Goal: Navigation & Orientation: Find specific page/section

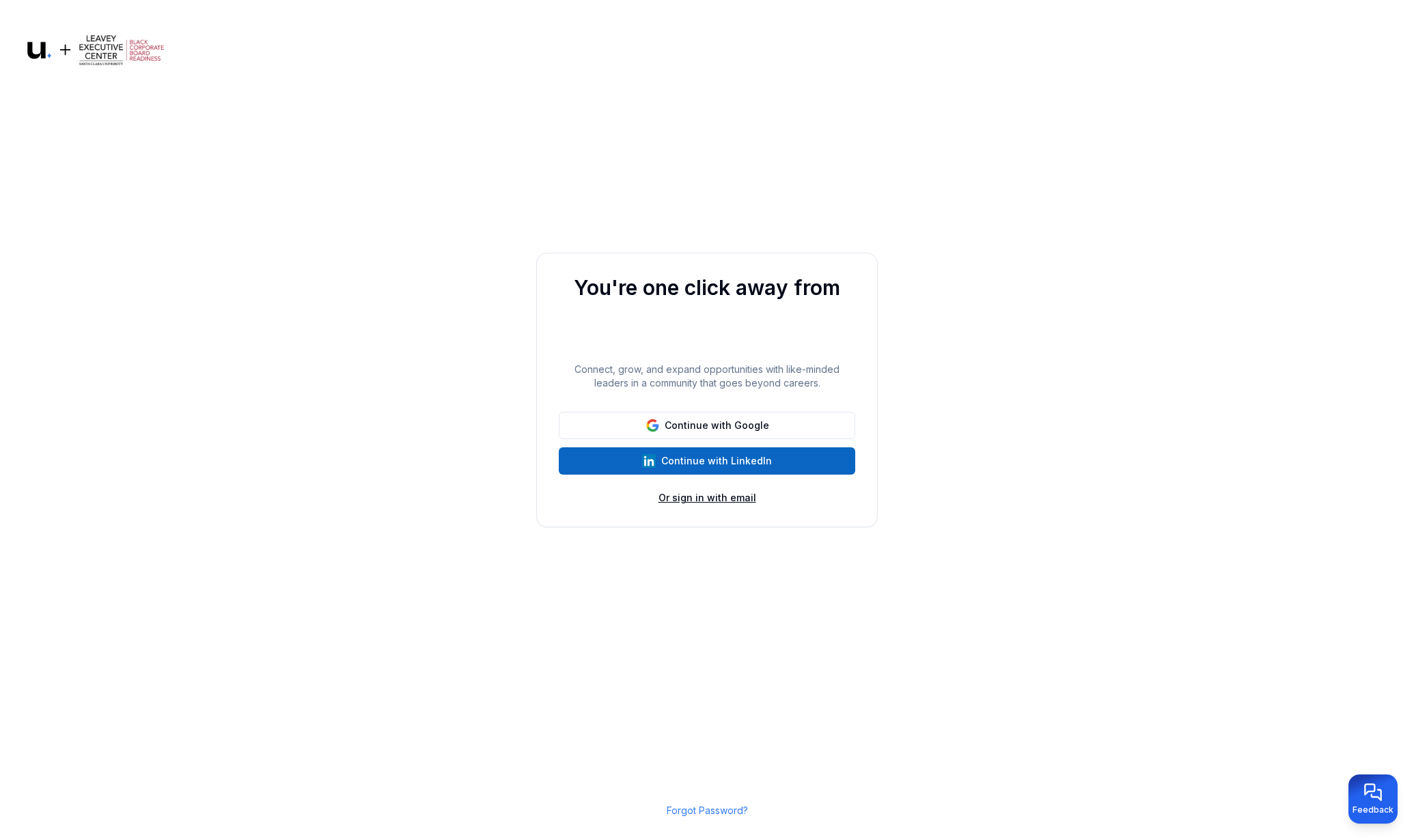
click at [728, 500] on button "Or sign in with email" at bounding box center [707, 498] width 98 height 14
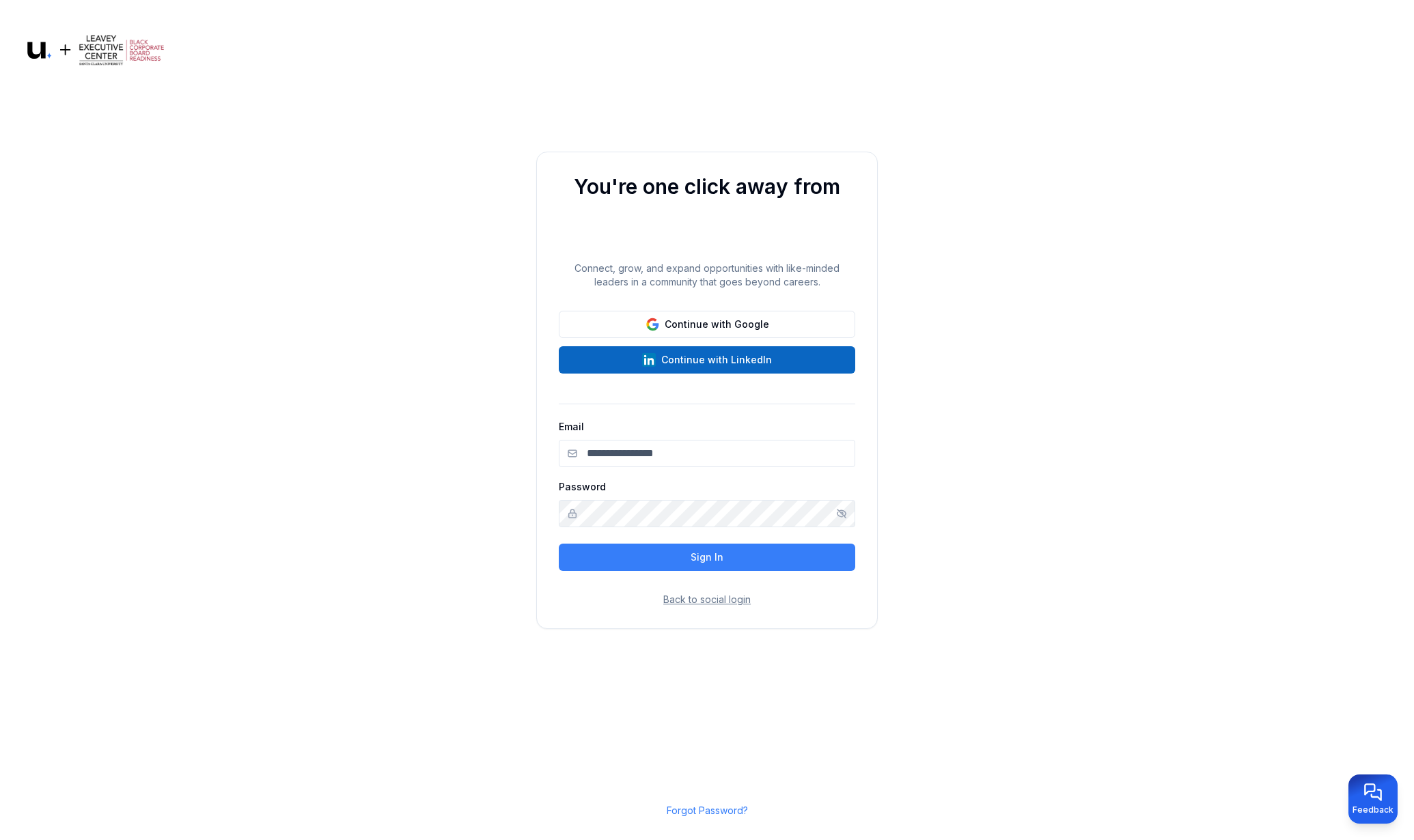
type input "**********"
click at [717, 560] on button "Sign In" at bounding box center [707, 557] width 297 height 27
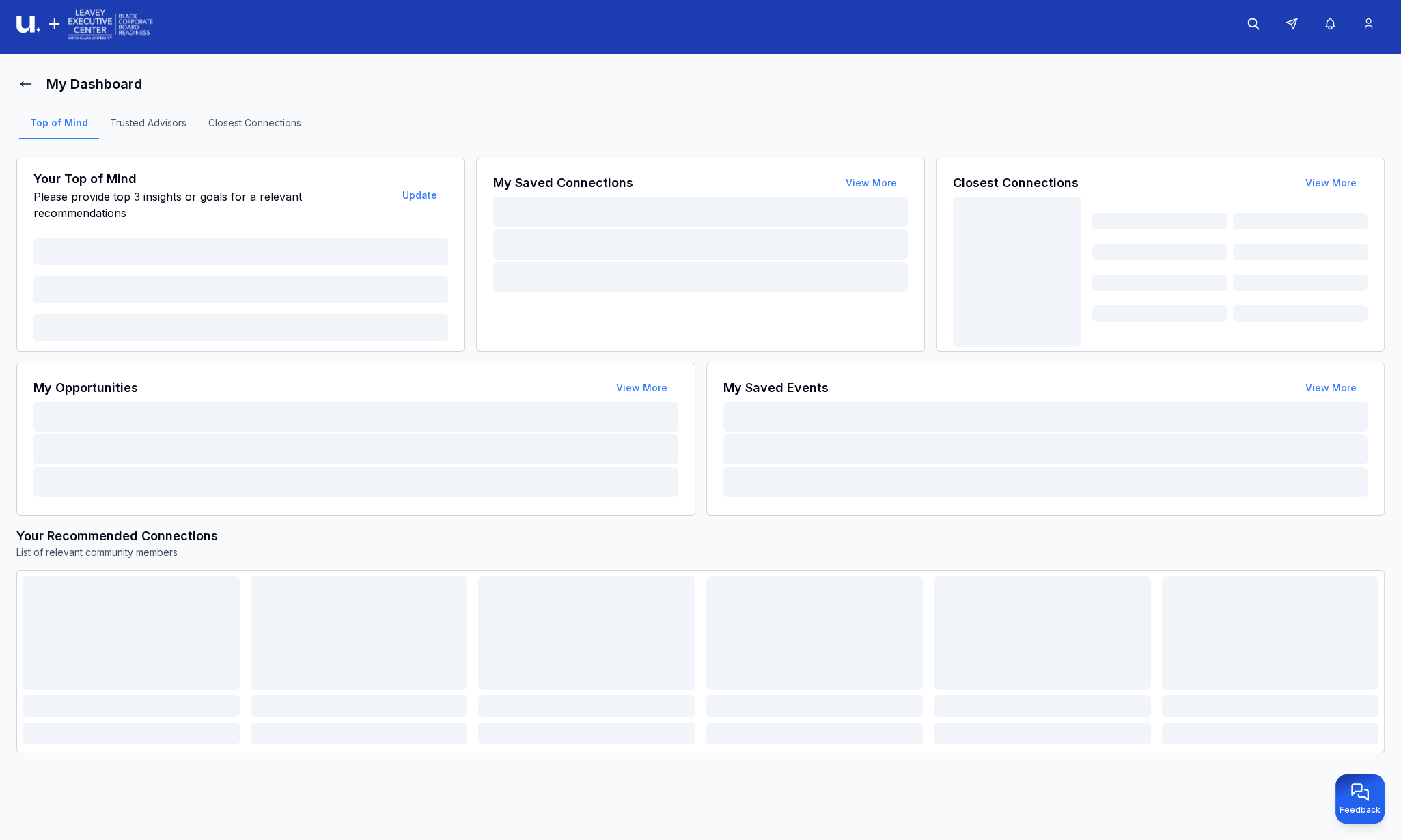
scroll to position [7, 0]
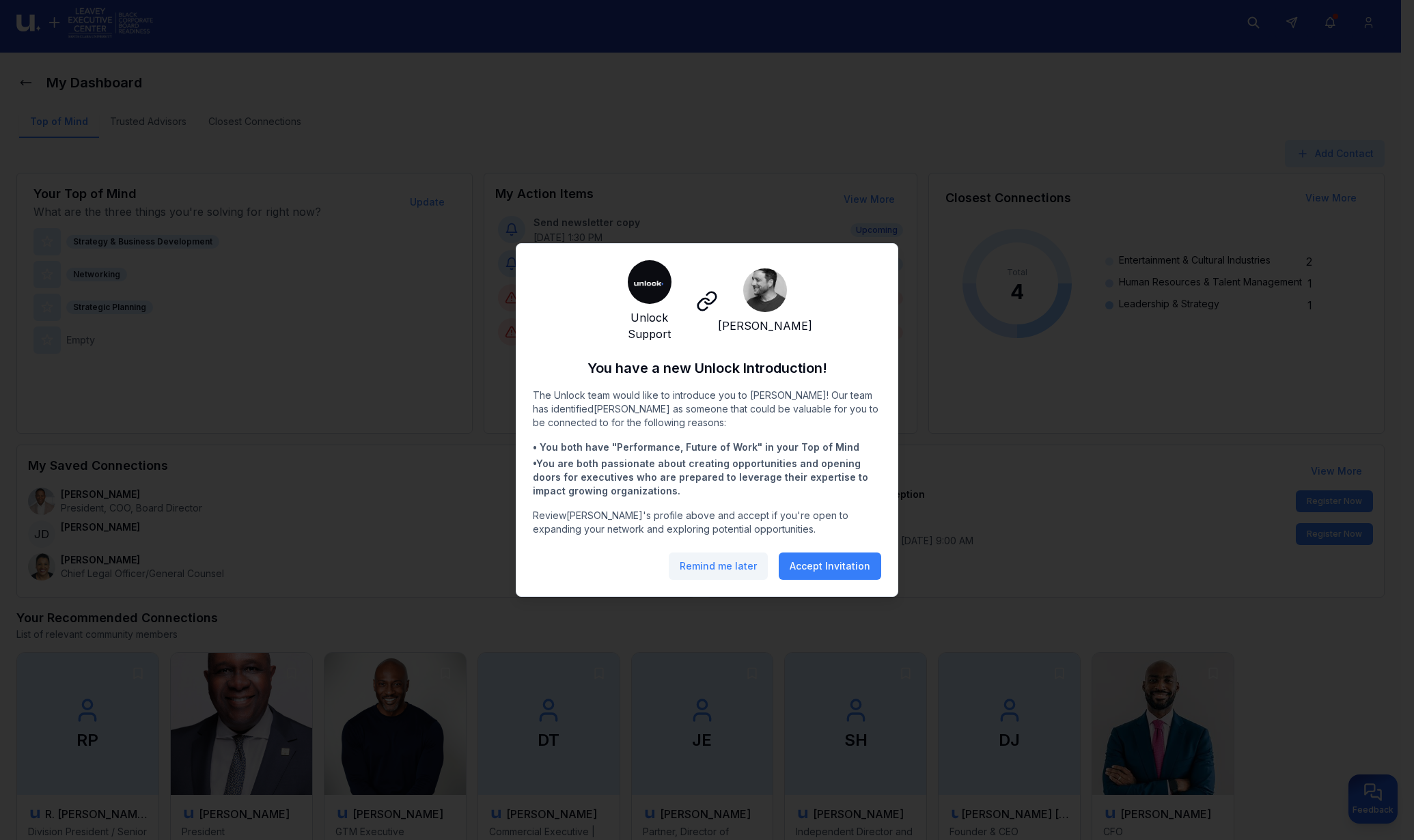
click at [697, 562] on button "Remind me later" at bounding box center [719, 566] width 99 height 27
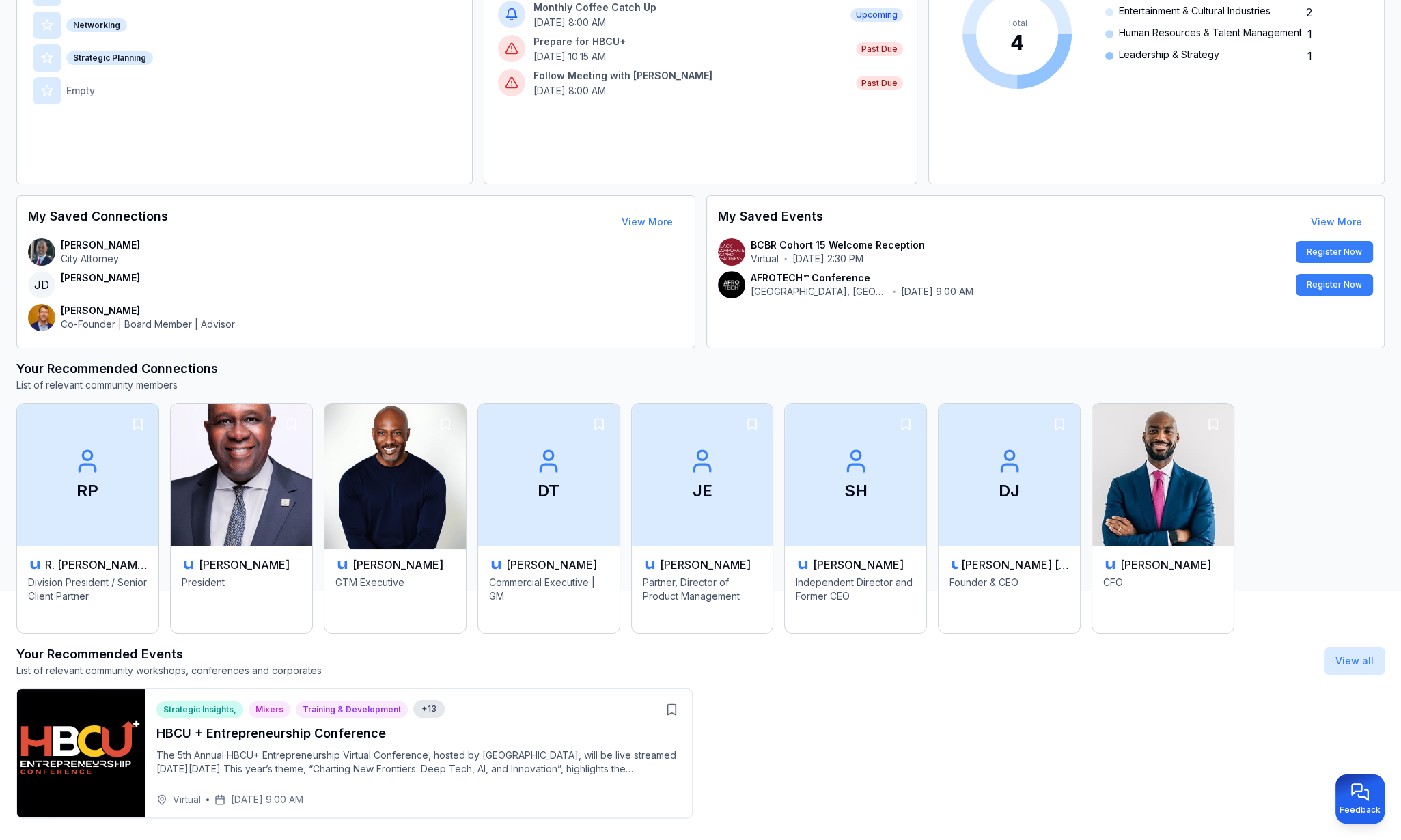
scroll to position [0, 0]
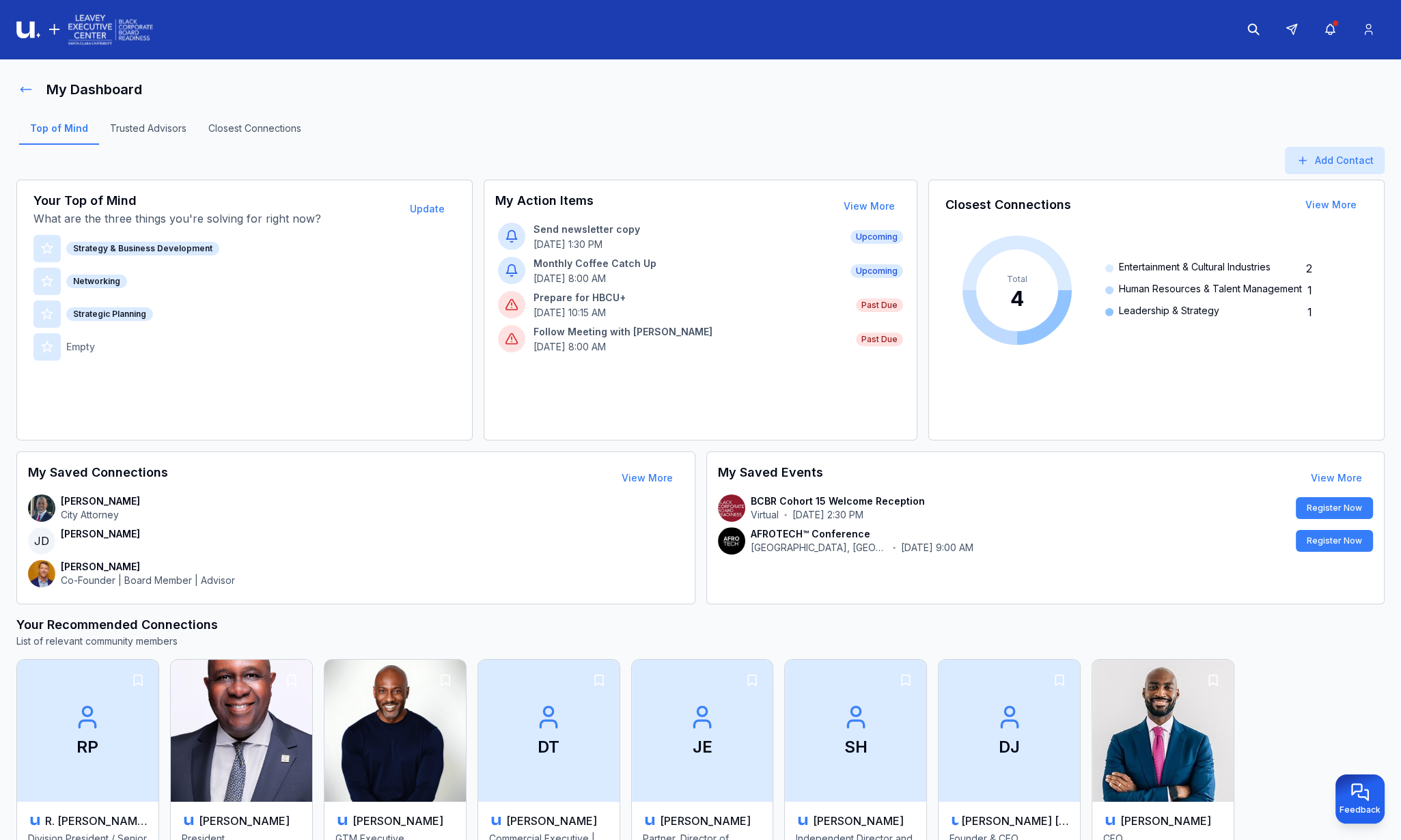
click at [25, 89] on icon at bounding box center [26, 89] width 10 height 5
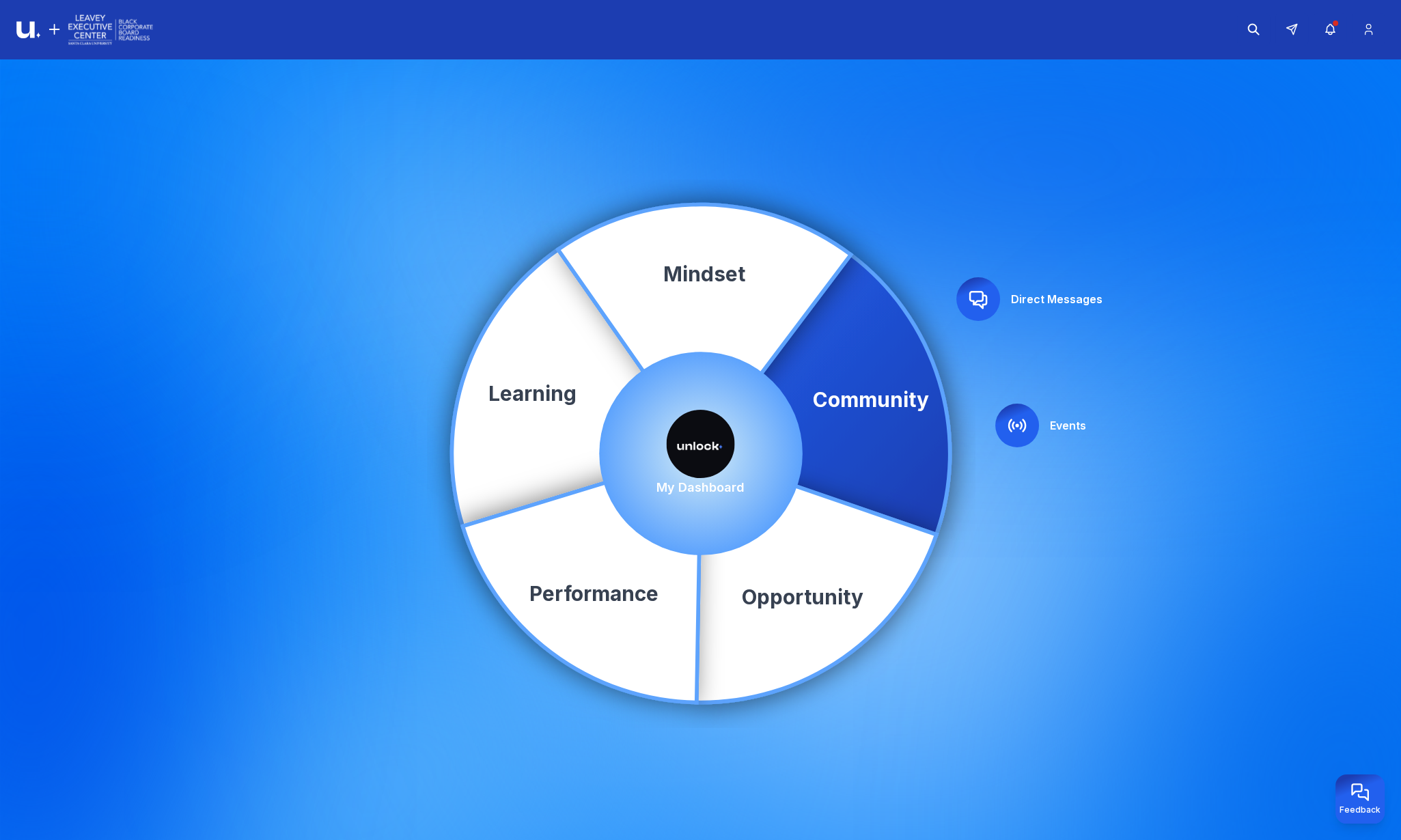
click at [1009, 420] on icon at bounding box center [1016, 425] width 22 height 22
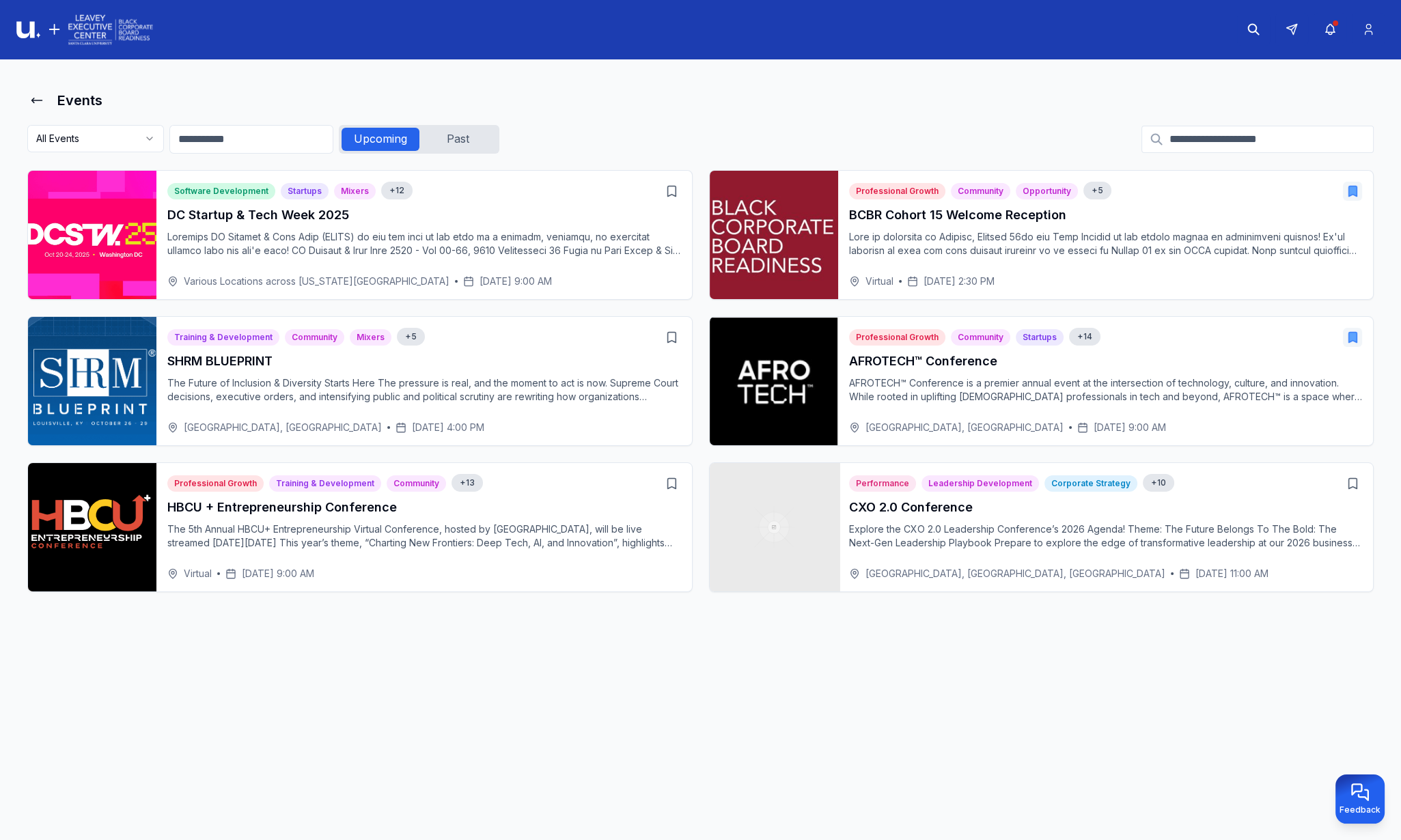
click at [779, 527] on img at bounding box center [773, 527] width 133 height 133
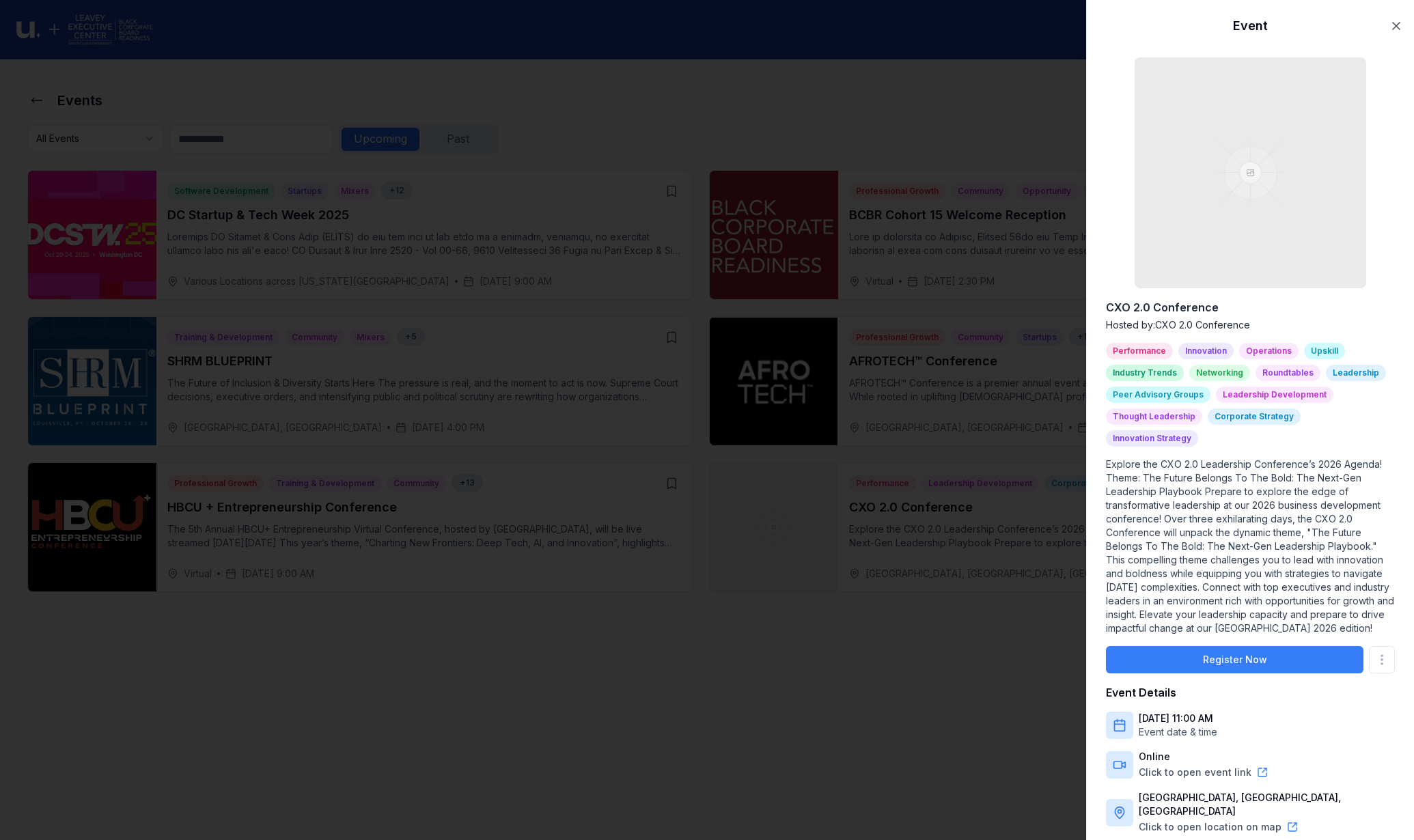
click at [1176, 151] on img at bounding box center [1250, 173] width 231 height 231
